Goal: Transaction & Acquisition: Purchase product/service

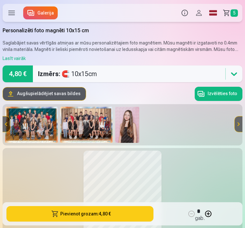
scroll to position [1, 0]
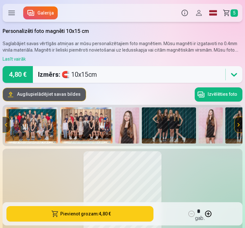
click at [34, 124] on img at bounding box center [31, 125] width 53 height 36
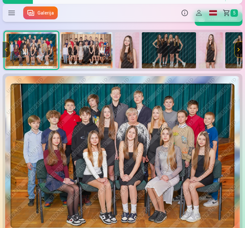
scroll to position [90, 0]
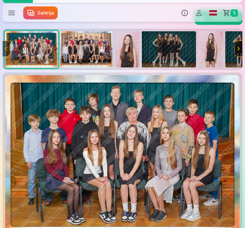
click at [85, 49] on img at bounding box center [86, 50] width 53 height 36
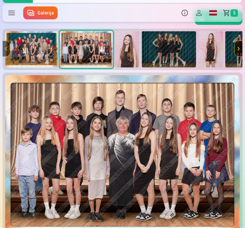
scroll to position [92, 0]
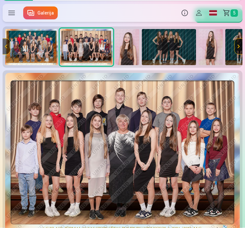
click at [33, 47] on img at bounding box center [31, 47] width 53 height 36
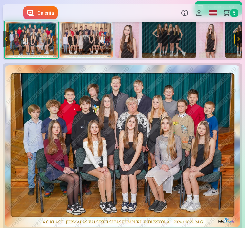
scroll to position [101, 0]
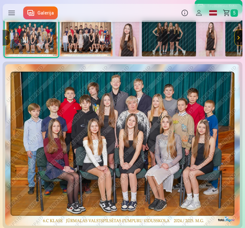
click at [107, 31] on img at bounding box center [86, 38] width 53 height 36
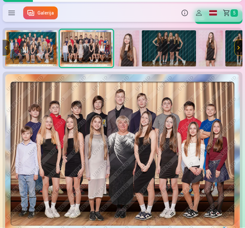
scroll to position [94, 0]
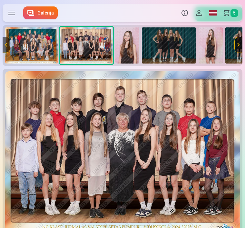
click at [34, 44] on img at bounding box center [31, 45] width 53 height 36
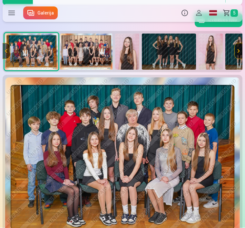
scroll to position [88, 0]
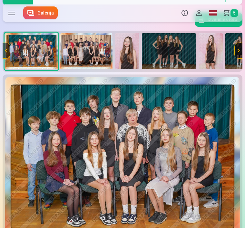
click at [89, 50] on img at bounding box center [86, 51] width 53 height 36
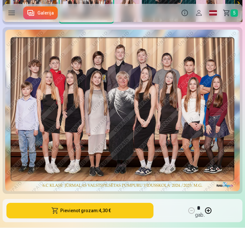
scroll to position [135, 0]
click at [102, 211] on button "Pievienot grozam : 4,30 €" at bounding box center [79, 210] width 147 height 15
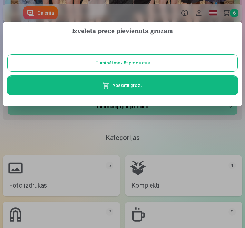
scroll to position [0, 0]
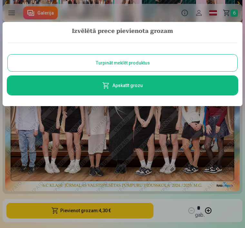
click at [170, 62] on button "Turpināt meklēt produktus" at bounding box center [122, 62] width 229 height 17
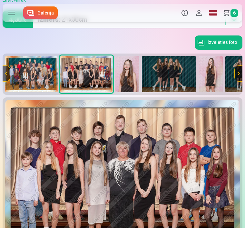
scroll to position [63, 0]
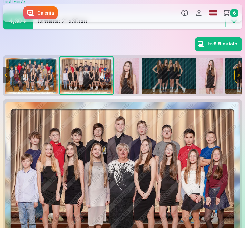
click at [128, 83] on img at bounding box center [127, 76] width 24 height 36
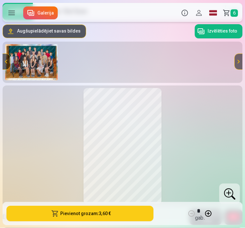
scroll to position [63, 0]
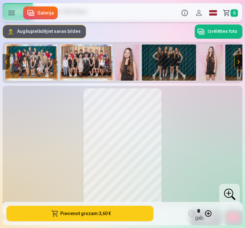
click at [128, 68] on img at bounding box center [127, 63] width 24 height 36
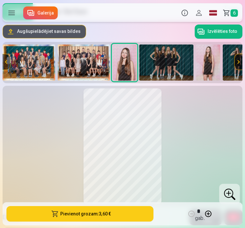
scroll to position [0, 5]
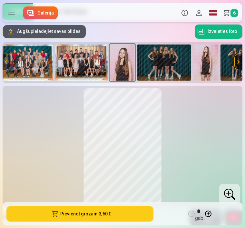
click at [169, 65] on img at bounding box center [164, 62] width 54 height 36
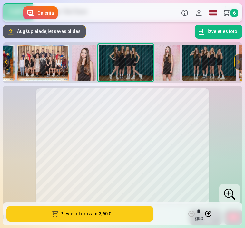
scroll to position [0, 46]
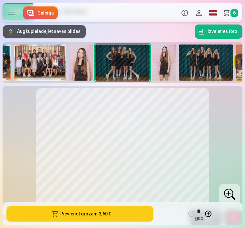
click at [169, 64] on img at bounding box center [164, 62] width 24 height 36
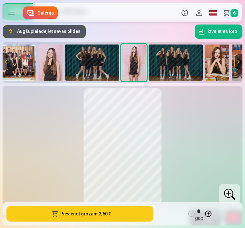
scroll to position [0, 88]
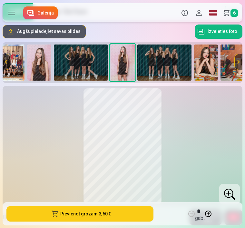
click at [172, 64] on img at bounding box center [164, 62] width 54 height 36
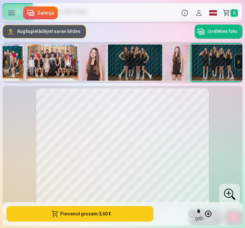
scroll to position [0, 34]
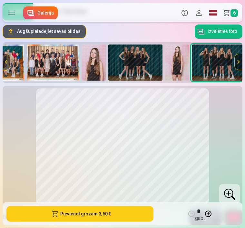
click at [140, 64] on img at bounding box center [135, 62] width 54 height 36
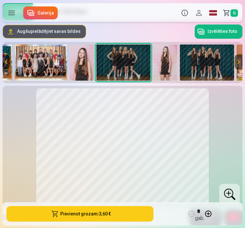
scroll to position [0, 46]
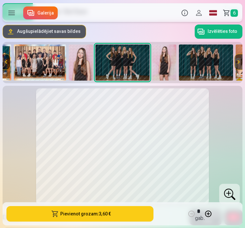
click at [193, 67] on img at bounding box center [206, 62] width 54 height 36
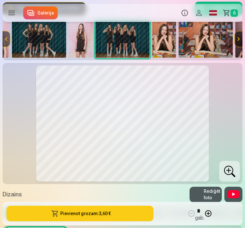
scroll to position [88, 0]
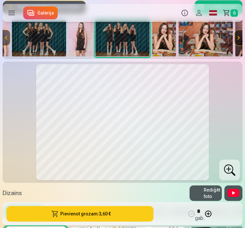
click at [59, 217] on span "button" at bounding box center [55, 213] width 8 height 6
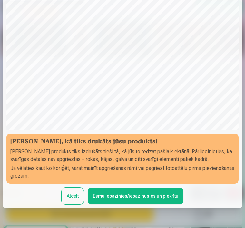
scroll to position [60, 0]
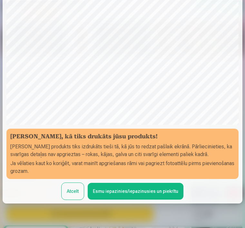
click at [107, 194] on button "Esmu iepazinies/iepazinusies un piekrītu" at bounding box center [136, 191] width 96 height 17
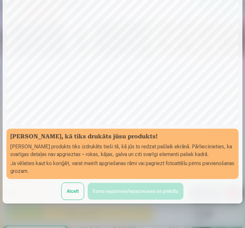
scroll to position [0, 0]
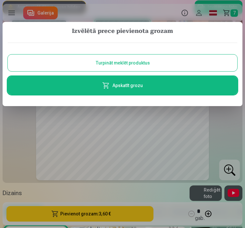
click at [148, 62] on button "Turpināt meklēt produktus" at bounding box center [122, 62] width 229 height 17
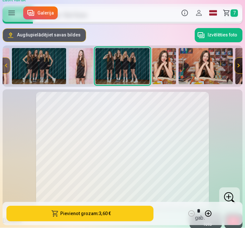
scroll to position [54, 0]
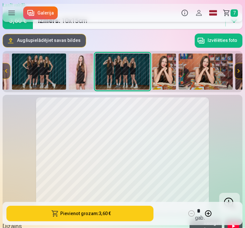
click at [166, 75] on img at bounding box center [164, 72] width 24 height 36
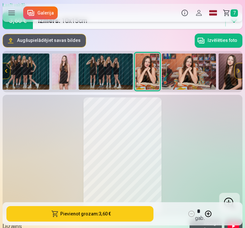
scroll to position [0, 171]
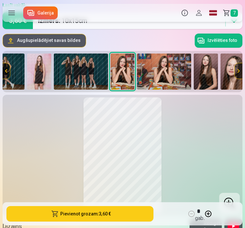
click at [172, 75] on img at bounding box center [164, 71] width 54 height 36
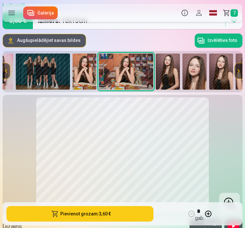
scroll to position [0, 213]
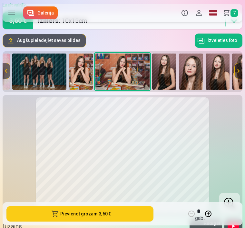
click at [168, 75] on img at bounding box center [164, 71] width 24 height 36
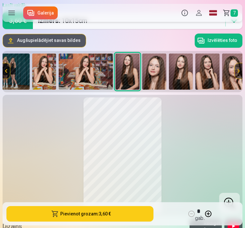
scroll to position [0, 255]
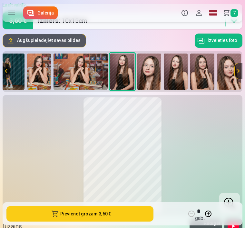
click at [154, 78] on img at bounding box center [149, 71] width 24 height 36
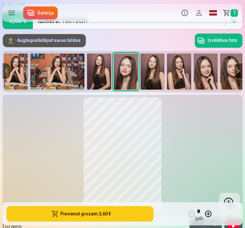
scroll to position [0, 281]
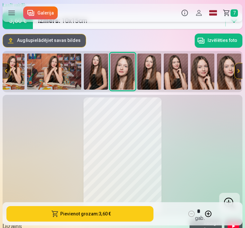
click at [153, 72] on img at bounding box center [149, 71] width 24 height 36
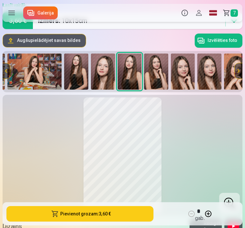
scroll to position [0, 308]
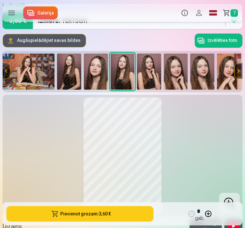
click at [151, 78] on img at bounding box center [149, 71] width 24 height 36
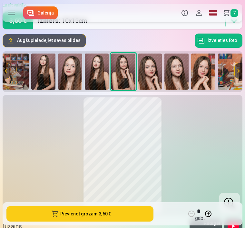
scroll to position [0, 334]
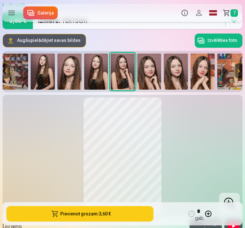
click at [150, 79] on img at bounding box center [149, 71] width 24 height 36
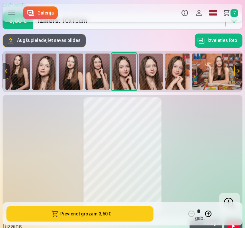
scroll to position [0, 361]
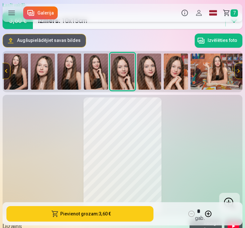
click at [151, 75] on img at bounding box center [149, 71] width 24 height 36
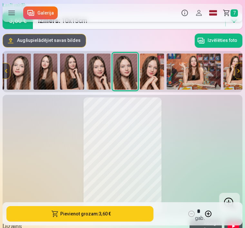
scroll to position [0, 388]
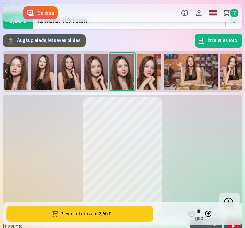
click at [153, 79] on img at bounding box center [149, 71] width 24 height 36
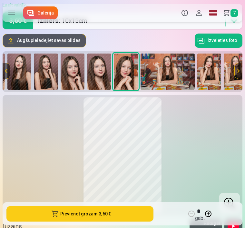
scroll to position [0, 414]
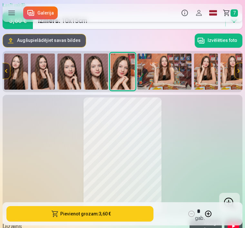
click at [160, 78] on img at bounding box center [164, 71] width 54 height 36
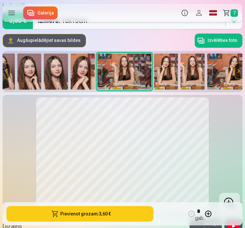
scroll to position [0, 456]
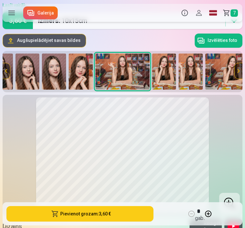
click at [73, 63] on img at bounding box center [81, 71] width 24 height 36
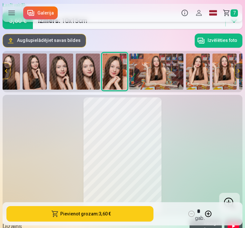
scroll to position [0, 414]
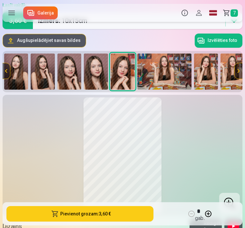
click at [170, 74] on img at bounding box center [164, 71] width 54 height 36
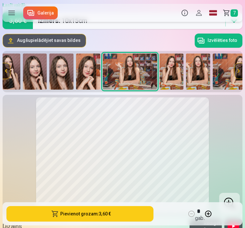
scroll to position [0, 456]
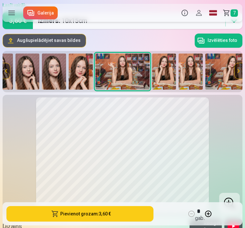
click at [166, 73] on img at bounding box center [164, 71] width 24 height 36
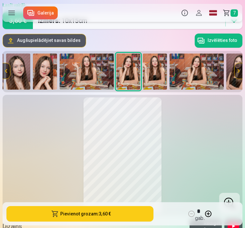
scroll to position [0, 498]
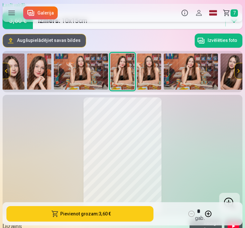
click at [154, 74] on img at bounding box center [149, 71] width 24 height 36
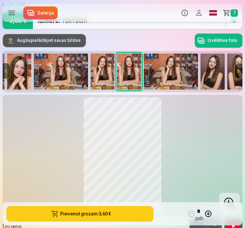
scroll to position [0, 525]
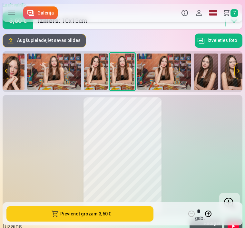
click at [168, 75] on img at bounding box center [164, 71] width 54 height 36
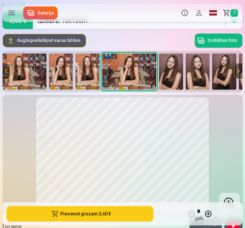
scroll to position [0, 566]
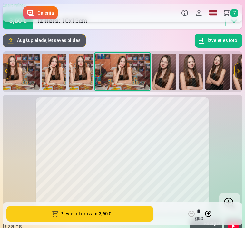
click at [169, 74] on img at bounding box center [164, 71] width 24 height 36
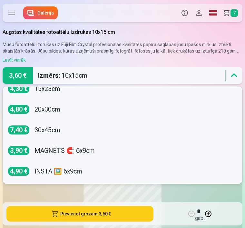
scroll to position [30, 0]
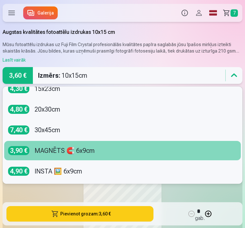
click at [78, 152] on div "MAGNĒTS 🧲 6x9cm" at bounding box center [64, 150] width 60 height 9
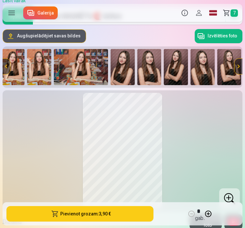
scroll to position [56, 0]
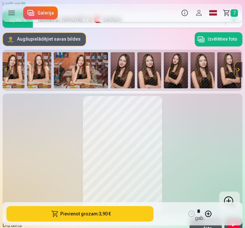
click at [134, 58] on img at bounding box center [123, 70] width 24 height 36
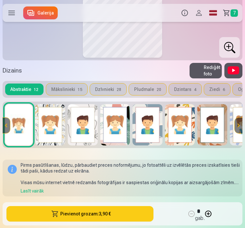
scroll to position [209, 0]
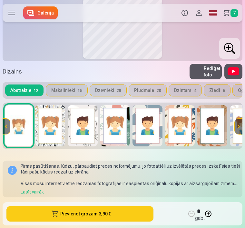
click at [84, 131] on img at bounding box center [83, 125] width 30 height 41
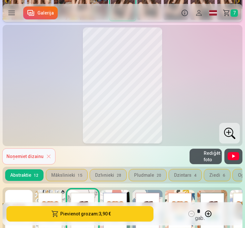
scroll to position [130, 0]
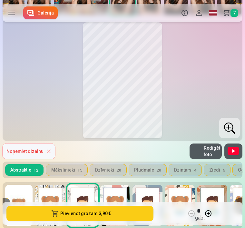
click at [72, 221] on button "Pievienot grozam : 3,90 €" at bounding box center [79, 213] width 147 height 15
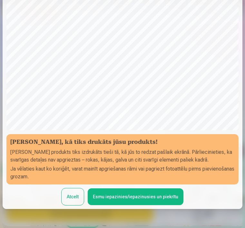
scroll to position [60, 0]
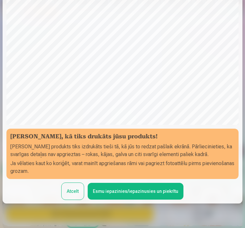
click at [116, 194] on button "Esmu iepazinies/iepazinusies un piekrītu" at bounding box center [136, 191] width 96 height 17
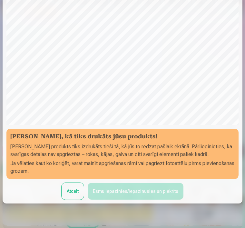
scroll to position [0, 0]
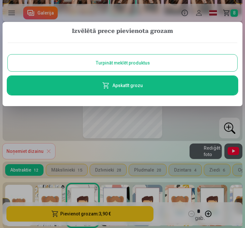
click at [164, 64] on button "Turpināt meklēt produktus" at bounding box center [122, 62] width 229 height 17
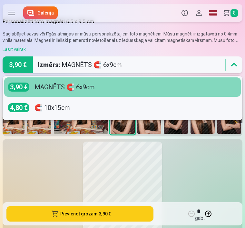
scroll to position [12, 0]
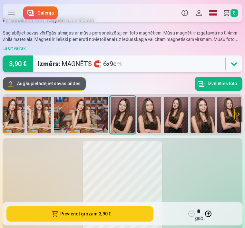
click at [224, 86] on button "Izvēlēties foto" at bounding box center [219, 84] width 48 height 14
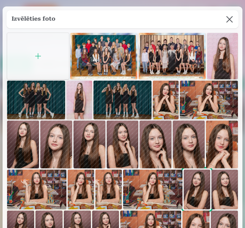
scroll to position [0, 0]
click at [224, 27] on button at bounding box center [229, 19] width 18 height 18
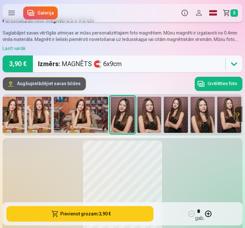
click at [231, 12] on span "8" at bounding box center [233, 12] width 7 height 7
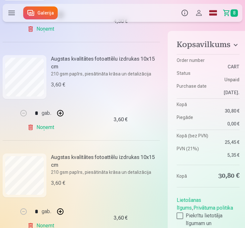
scroll to position [261, 0]
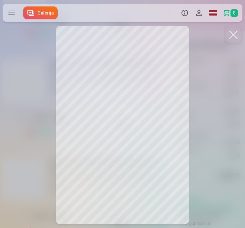
click at [233, 34] on button at bounding box center [233, 35] width 18 height 18
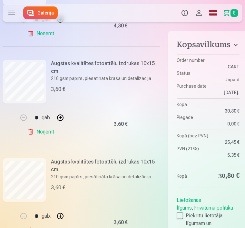
click at [33, 133] on link "Noņemt" at bounding box center [41, 131] width 29 height 13
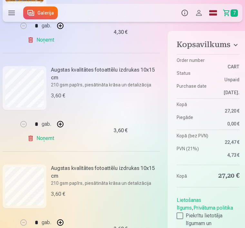
click at [33, 138] on link "Noņemt" at bounding box center [41, 138] width 29 height 13
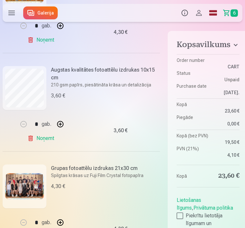
click at [30, 138] on link "Noņemt" at bounding box center [41, 138] width 29 height 13
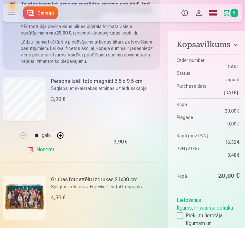
scroll to position [53, 0]
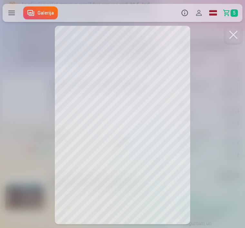
click at [231, 34] on button at bounding box center [233, 35] width 18 height 18
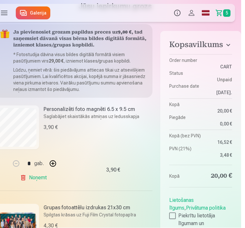
scroll to position [0, 4]
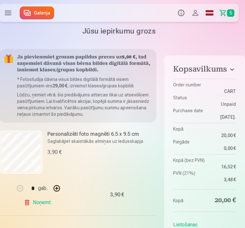
click at [40, 15] on link "Galerija" at bounding box center [37, 12] width 34 height 13
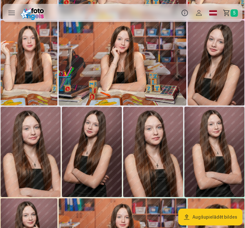
scroll to position [549, 0]
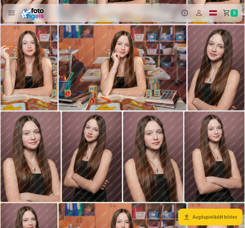
click at [139, 72] on img at bounding box center [123, 67] width 128 height 85
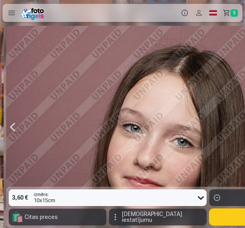
scroll to position [0, 4651]
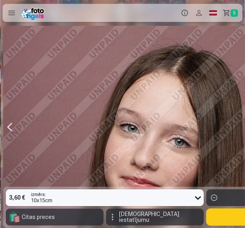
scroll to position [0, 4653]
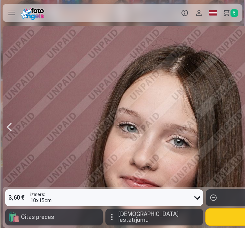
click at [169, 105] on div at bounding box center [154, 127] width 303 height 202
click at [238, 36] on div at bounding box center [154, 127] width 303 height 202
click at [222, 64] on div at bounding box center [154, 127] width 303 height 202
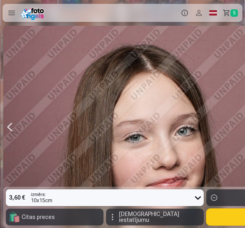
scroll to position [0, 4897]
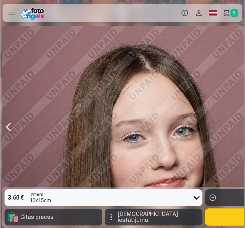
scroll to position [0, 4897]
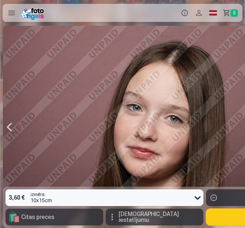
scroll to position [0, 5142]
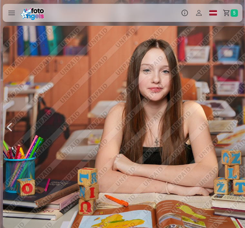
scroll to position [0, 6122]
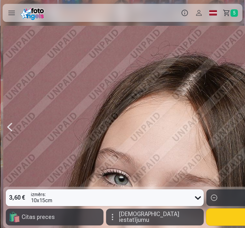
scroll to position [0, 6612]
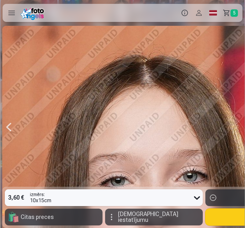
scroll to position [0, 7591]
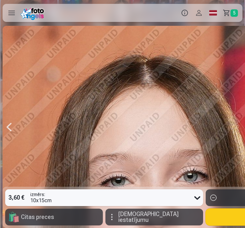
click at [127, 73] on div at bounding box center [154, 127] width 303 height 202
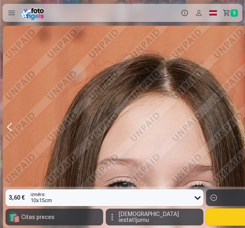
scroll to position [0, 7836]
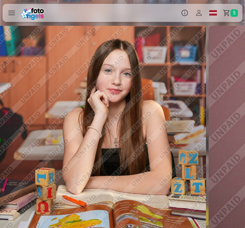
scroll to position [0, 4408]
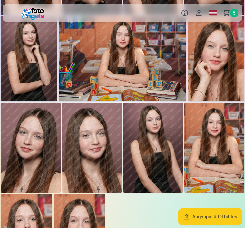
scroll to position [737, 0]
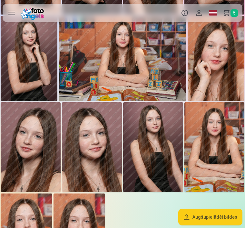
click at [31, 166] on img at bounding box center [31, 147] width 60 height 90
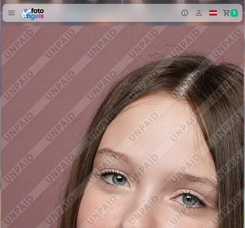
scroll to position [0, 6612]
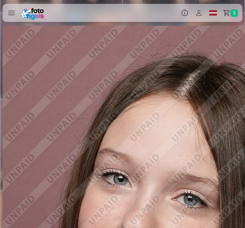
click at [161, 141] on div at bounding box center [154, 127] width 303 height 202
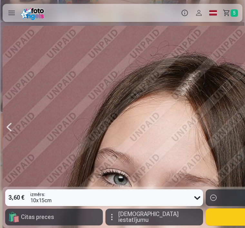
click at [228, 14] on link "Grozs 5" at bounding box center [231, 13] width 22 height 18
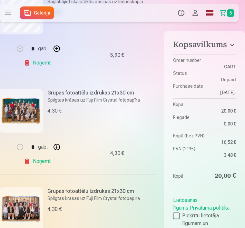
scroll to position [136, 4]
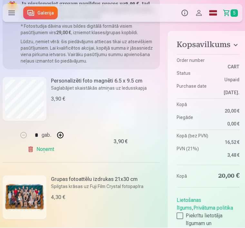
click at [33, 152] on link "Noņemt" at bounding box center [41, 149] width 29 height 13
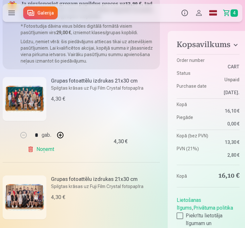
click at [34, 150] on link "Noņemt" at bounding box center [41, 149] width 29 height 13
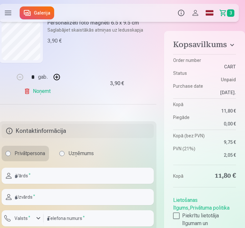
scroll to position [307, 4]
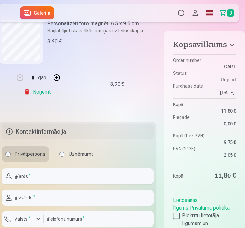
click at [177, 217] on div at bounding box center [176, 215] width 6 height 6
click at [43, 178] on input "text" at bounding box center [78, 176] width 152 height 16
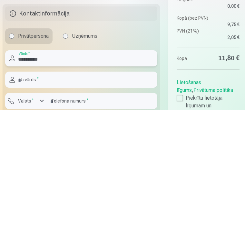
type input "**********"
click at [40, 189] on input "text" at bounding box center [81, 197] width 152 height 16
type input "*********"
click at [25, 216] on label "Valsts *" at bounding box center [25, 219] width 21 height 6
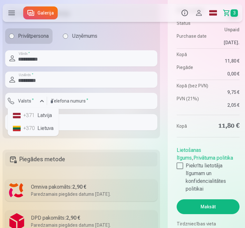
click at [41, 116] on li "+371 Latvija" at bounding box center [33, 115] width 46 height 13
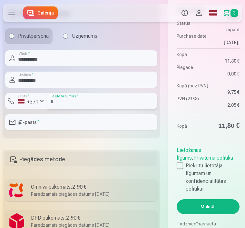
click at [77, 104] on input "number" at bounding box center [102, 101] width 110 height 16
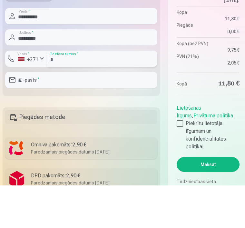
type input "********"
click at [68, 114] on input "email" at bounding box center [81, 122] width 152 height 16
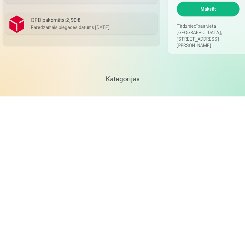
scroll to position [492, 0]
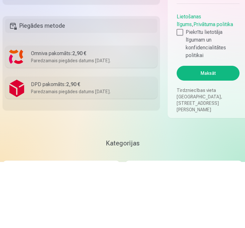
type input "**********"
click at [114, 123] on div "Paredzamais piegādes datums 13.09.2025." at bounding box center [92, 126] width 122 height 6
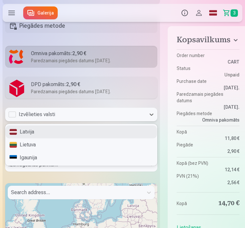
click at [52, 134] on div "Latvija" at bounding box center [80, 131] width 151 height 13
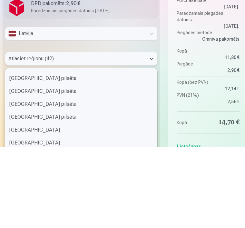
scroll to position [88, 0]
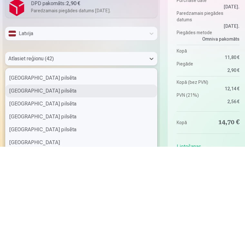
click at [34, 166] on div "Jūrmalas pilsēta" at bounding box center [80, 172] width 151 height 13
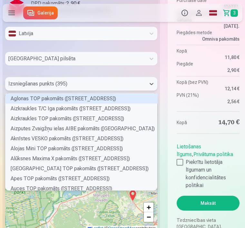
scroll to position [95, 150]
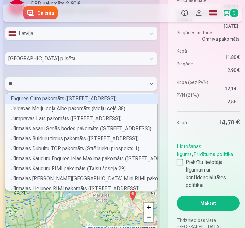
type input "***"
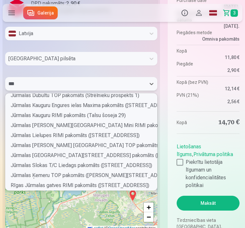
scroll to position [33, 0]
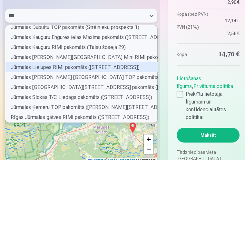
click at [65, 130] on div "Jūrmalas Lielupes RIMI pakomāts (Viestura iela 22)" at bounding box center [81, 135] width 152 height 10
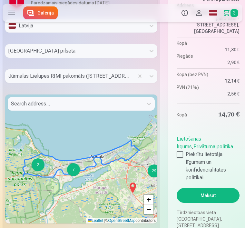
scroll to position [647, 0]
click at [200, 203] on button "Maksāt" at bounding box center [208, 195] width 63 height 15
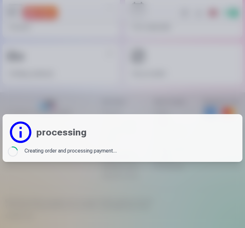
scroll to position [0, 0]
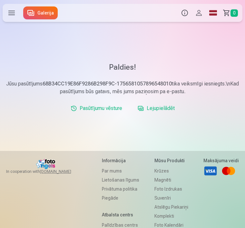
click at [160, 108] on link "Lejupielādēt" at bounding box center [156, 108] width 42 height 13
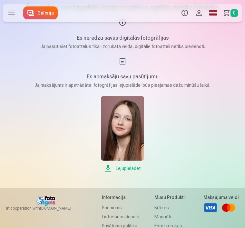
scroll to position [41, 0]
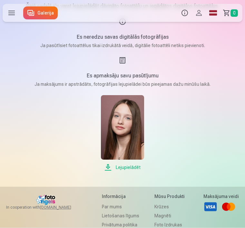
click at [125, 169] on span "Lejupielādēt" at bounding box center [122, 168] width 43 height 8
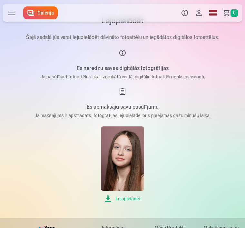
scroll to position [0, 0]
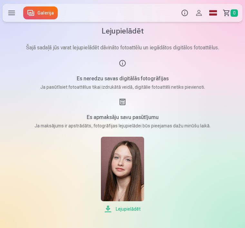
click at [231, 13] on span "0" at bounding box center [233, 12] width 7 height 7
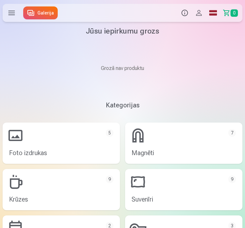
click at [11, 14] on label at bounding box center [12, 13] width 18 height 18
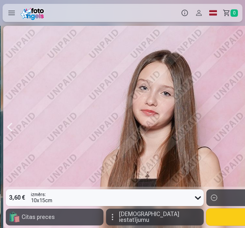
scroll to position [0, 735]
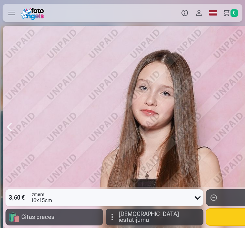
scroll to position [0, 735]
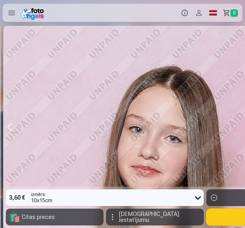
scroll to position [0, 979]
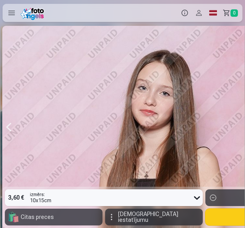
scroll to position [0, 735]
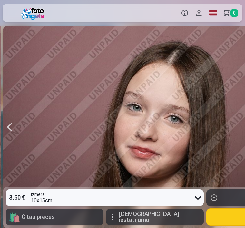
scroll to position [0, 2204]
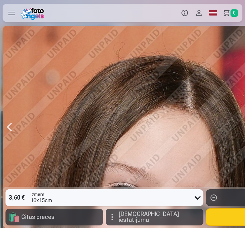
scroll to position [0, 2694]
